Goal: Task Accomplishment & Management: Complete application form

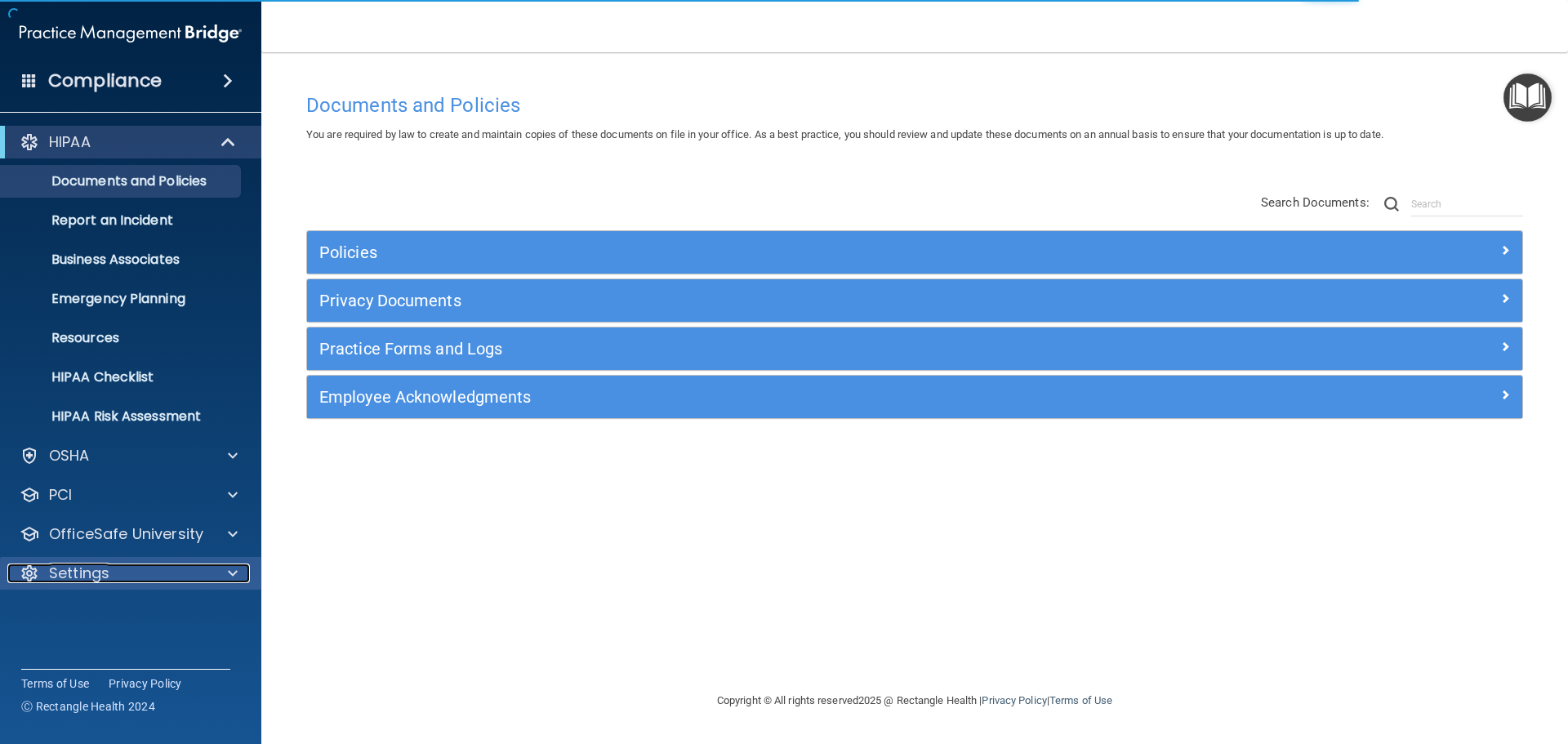
click at [84, 578] on p "Settings" at bounding box center [79, 574] width 61 height 20
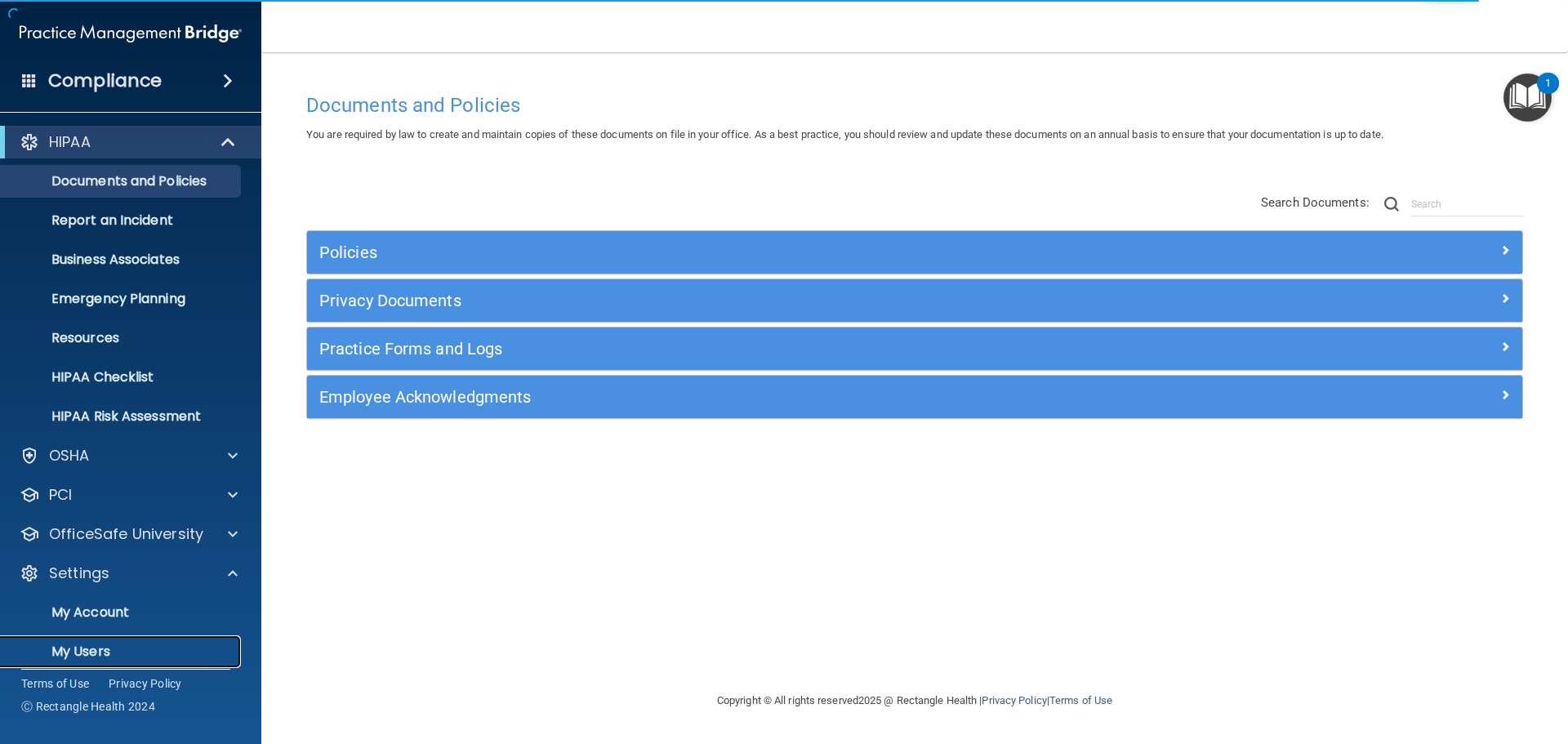
click at [96, 655] on p "My Users" at bounding box center [122, 651] width 223 height 16
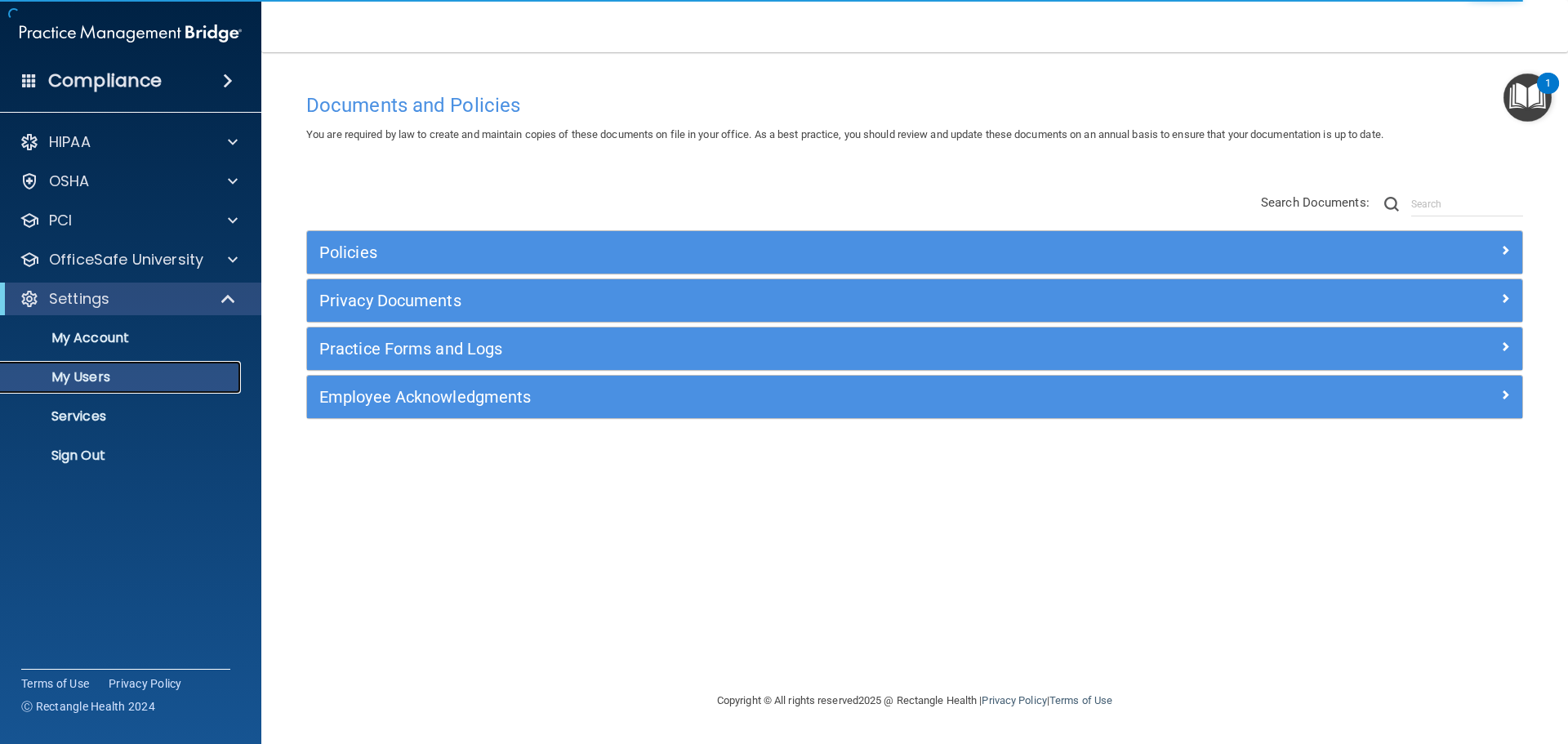
select select "20"
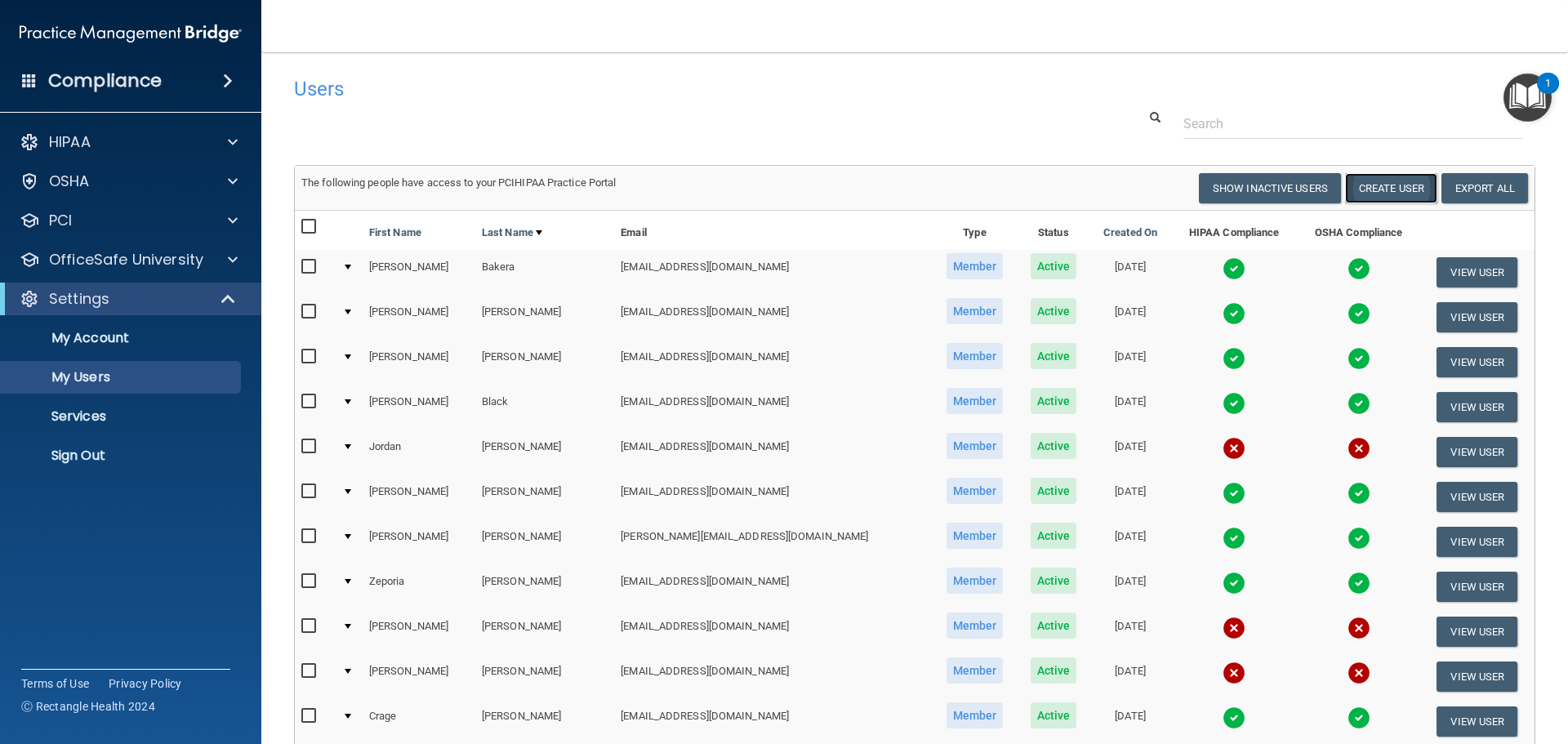
click at [1400, 186] on button "Create User" at bounding box center [1392, 188] width 93 height 30
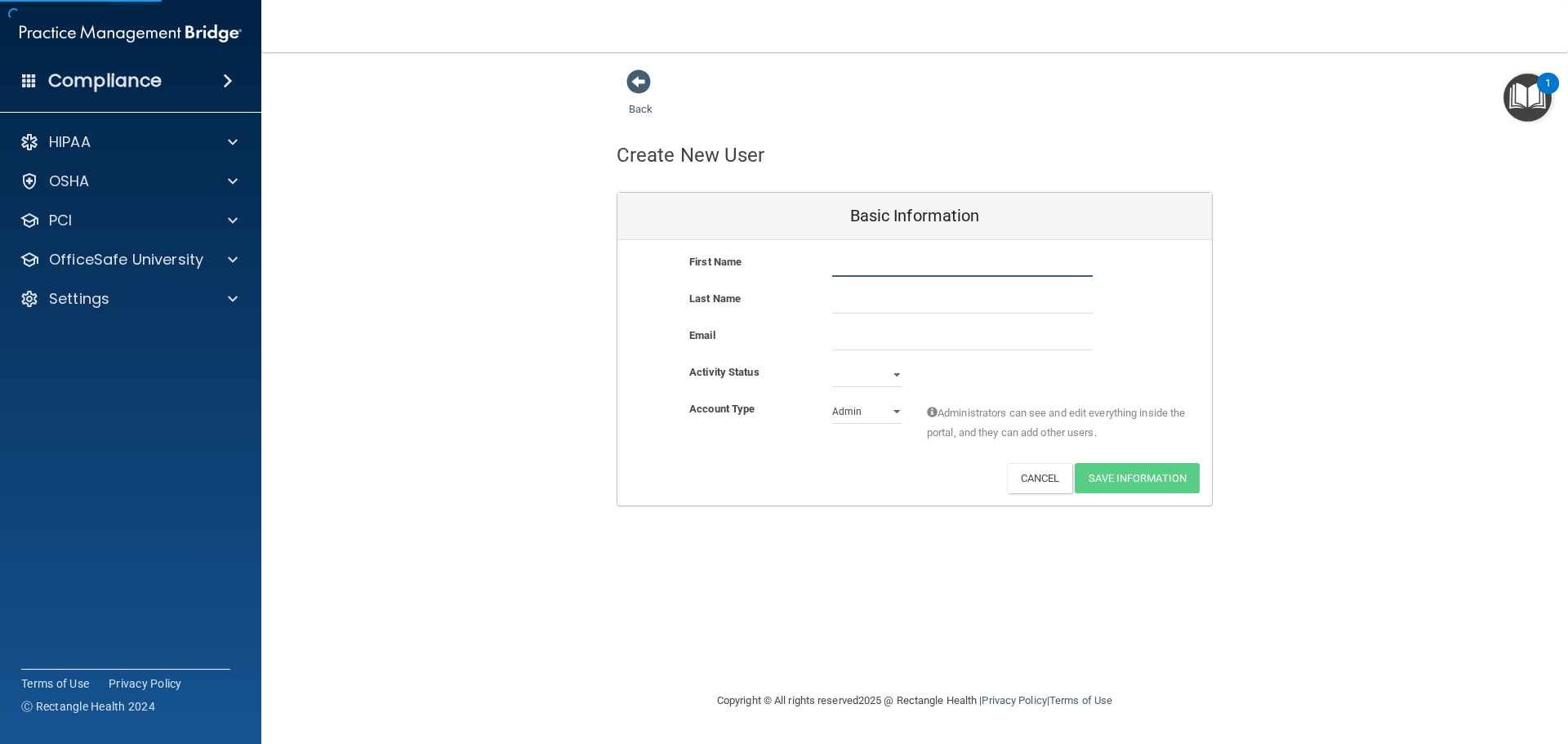
click at [863, 264] on input "text" at bounding box center [962, 265] width 260 height 25
type input "Kayla"
type input "[PERSON_NAME]"
paste input "[EMAIL_ADDRESS][DOMAIN_NAME]"
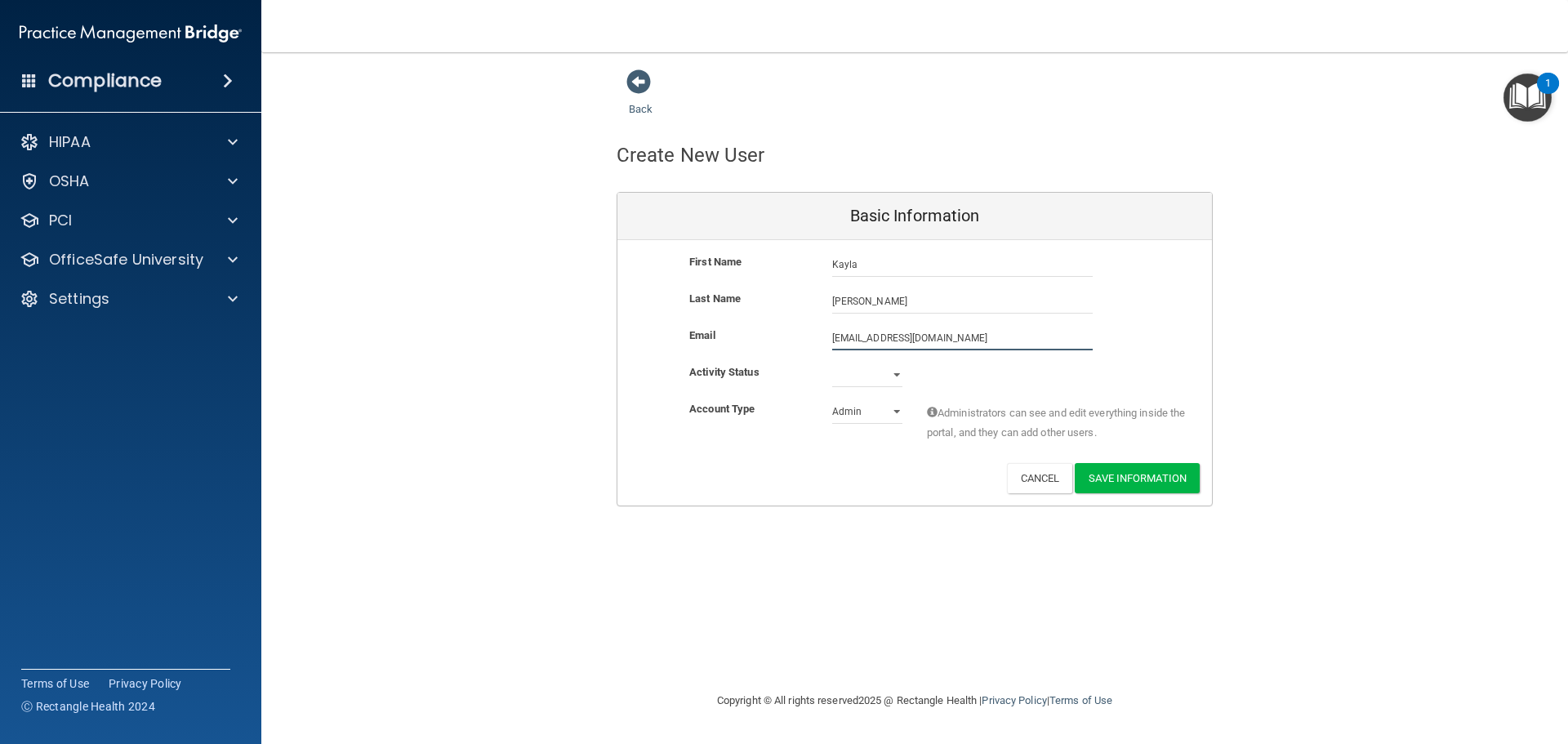
type input "[EMAIL_ADDRESS][DOMAIN_NAME]"
click at [887, 375] on select "Active Inactive" at bounding box center [868, 375] width 70 height 25
select select "active"
click at [833, 363] on select "Active Inactive" at bounding box center [868, 375] width 70 height 25
click at [887, 412] on select "Admin Member" at bounding box center [868, 412] width 70 height 25
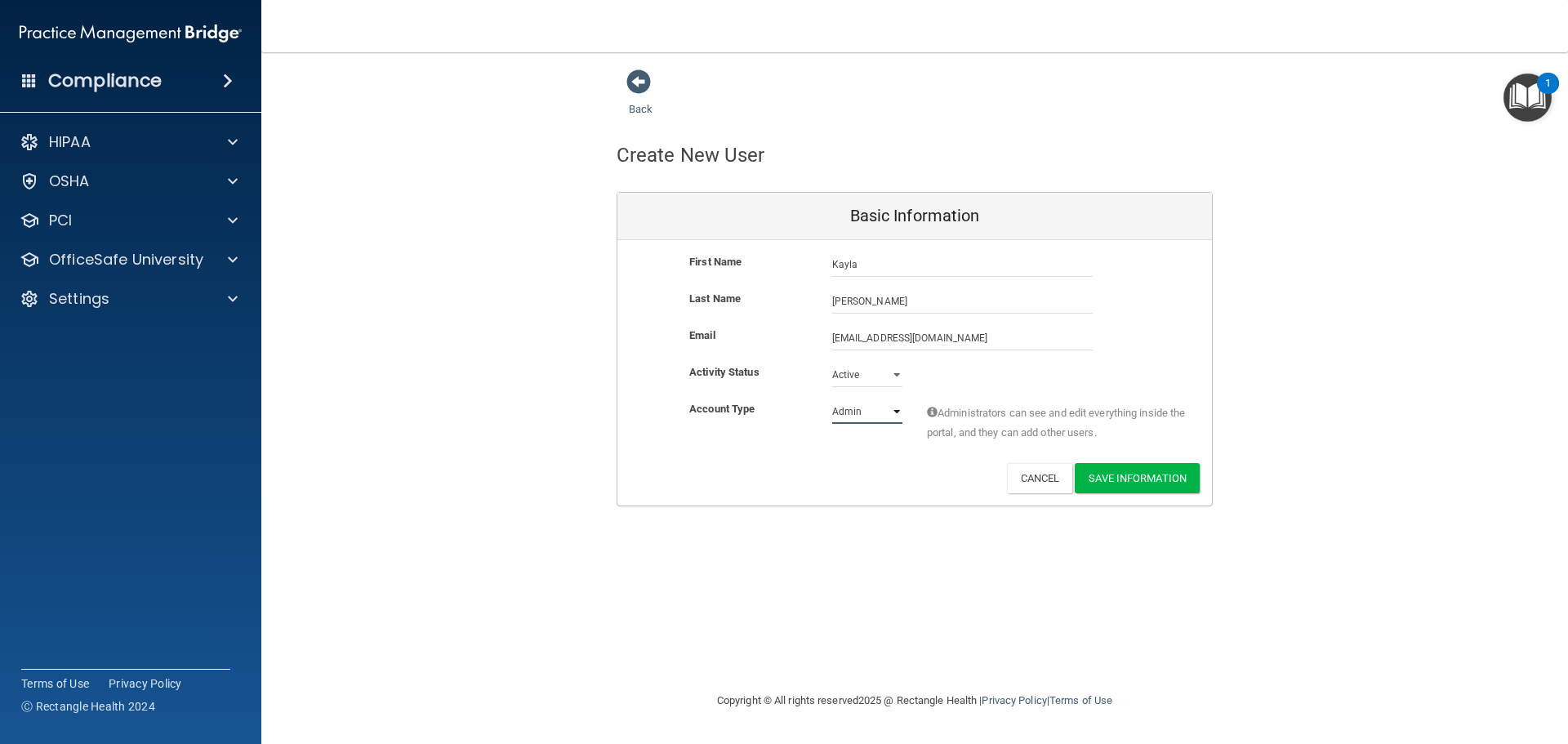
select select "practice_member"
click at [833, 399] on select "Admin Member" at bounding box center [868, 412] width 70 height 25
click at [1114, 482] on button "Save Information" at bounding box center [1137, 478] width 125 height 30
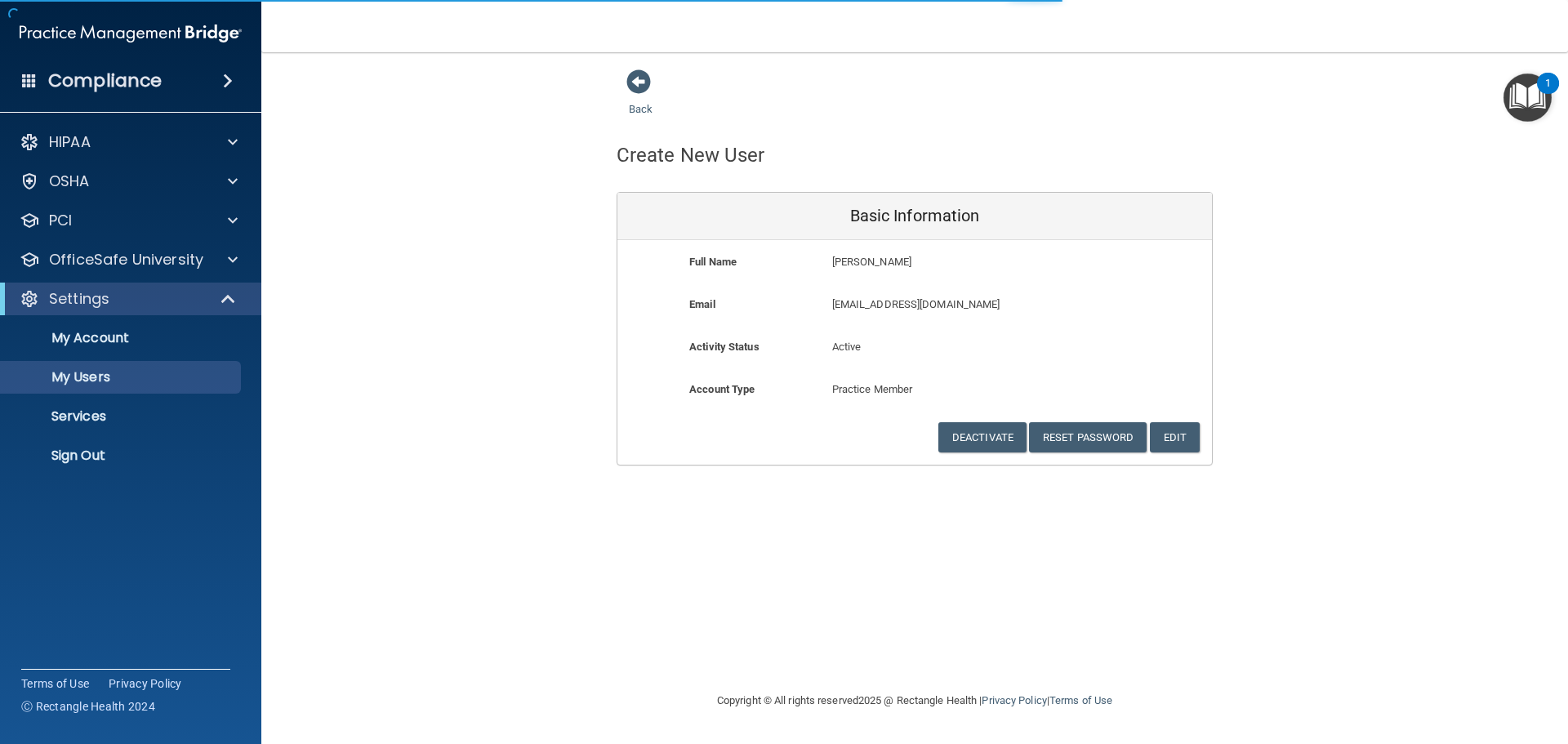
select select "20"
